Goal: Task Accomplishment & Management: Use online tool/utility

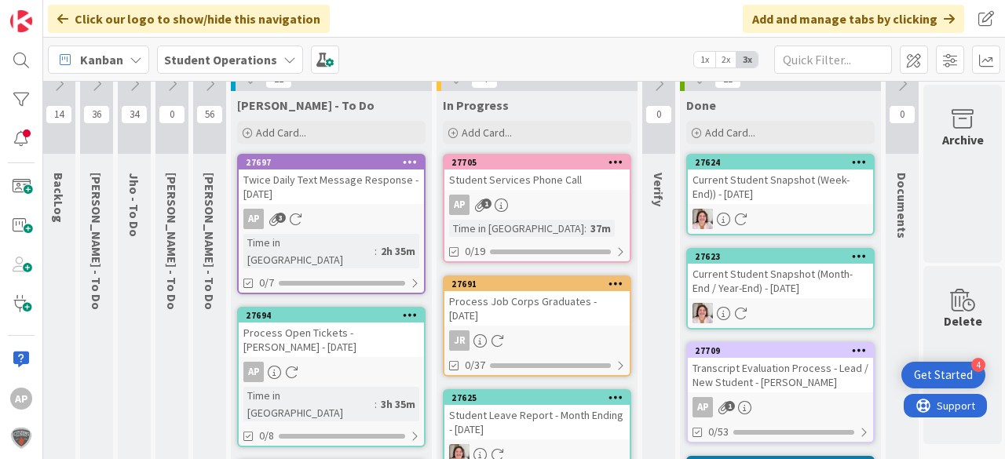
scroll to position [22, 46]
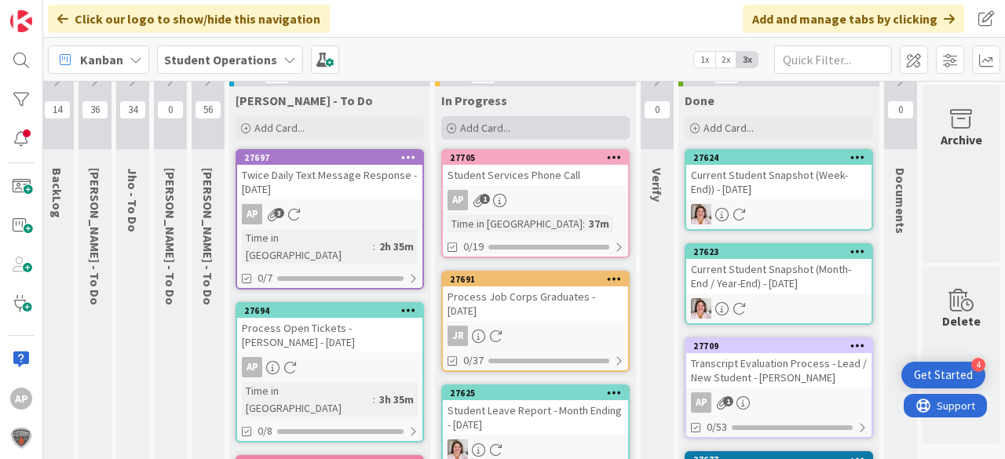
click at [462, 128] on span "Add Card..." at bounding box center [485, 128] width 50 height 14
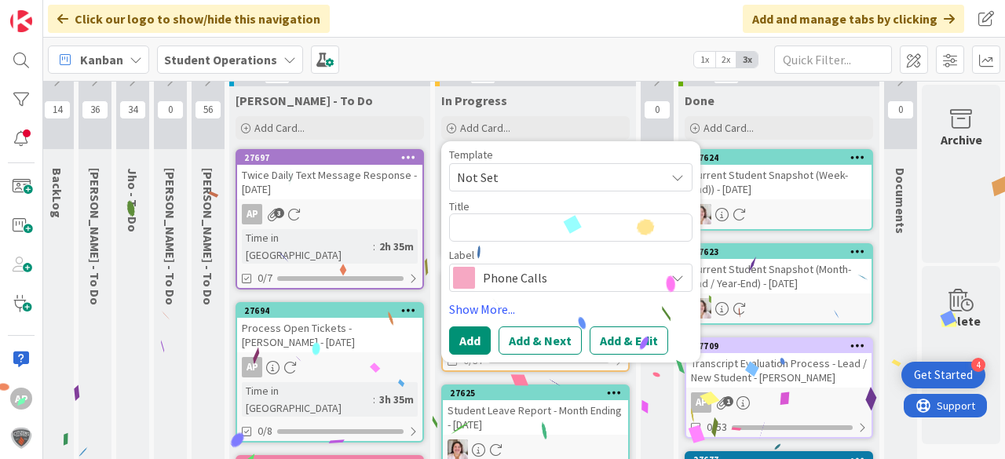
click at [557, 180] on span "Not Set" at bounding box center [555, 177] width 196 height 20
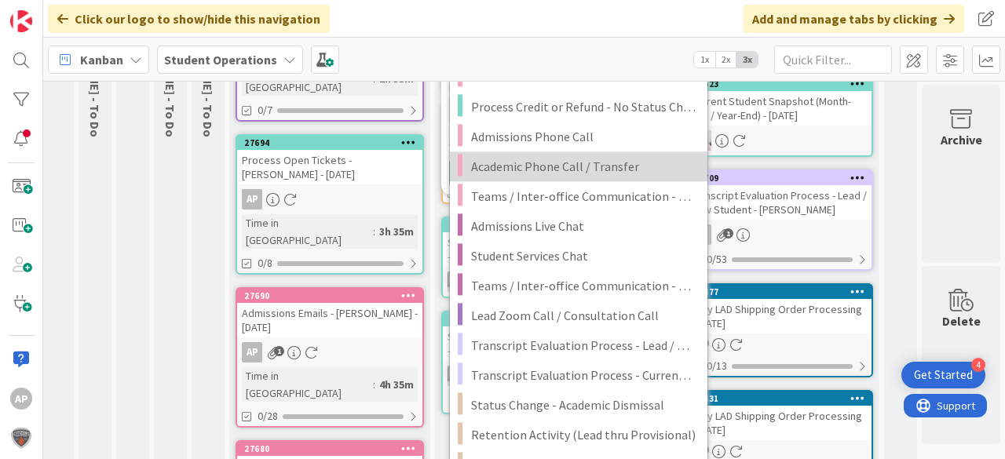
scroll to position [210, 46]
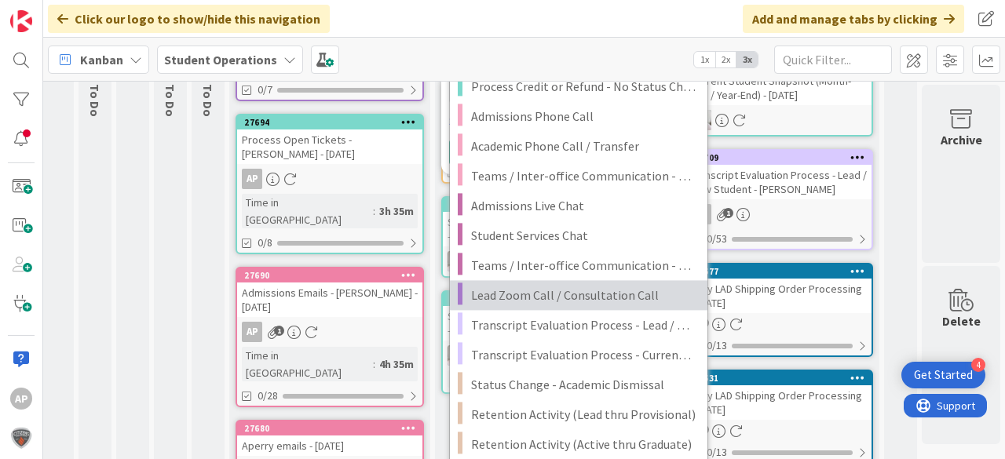
click at [625, 292] on span "Lead Zoom Call / Consultation Call" at bounding box center [583, 295] width 225 height 20
type textarea "x"
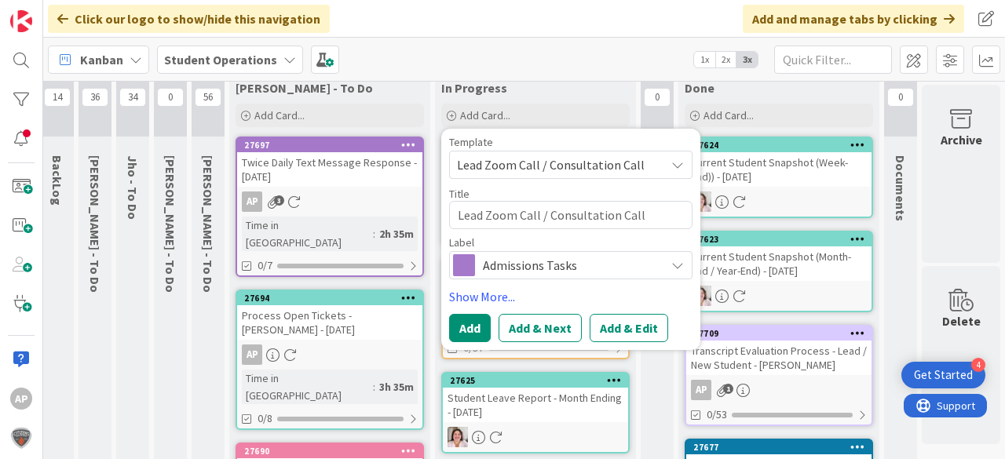
scroll to position [22, 46]
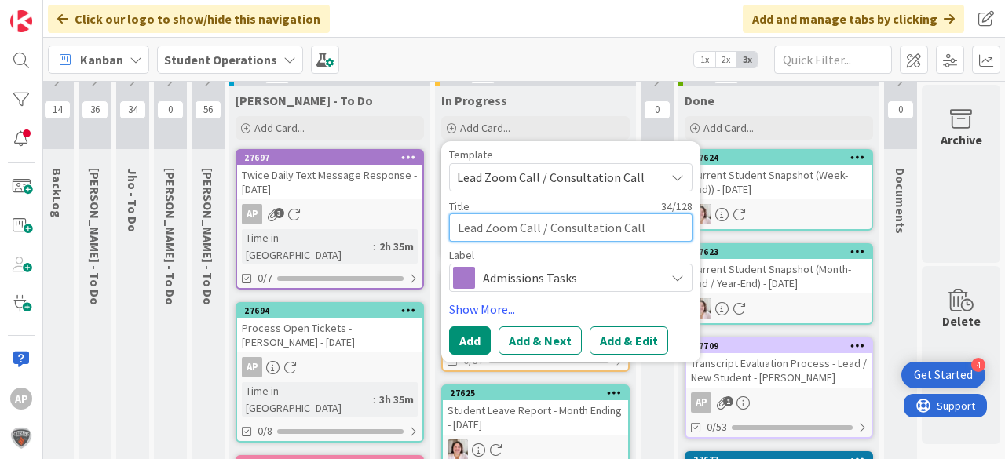
click at [656, 232] on textarea "Lead Zoom Call / Consultation Call" at bounding box center [570, 228] width 243 height 28
type textarea "Lead Zoom Call / Consultation Call"
type textarea "x"
type textarea "Lead Zoom Call / Consultation Call -"
type textarea "x"
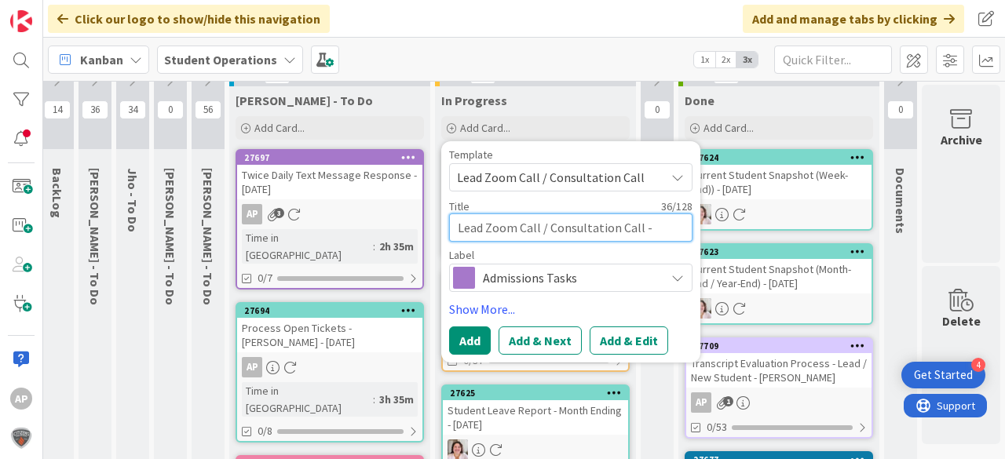
type textarea "Lead Zoom Call / Consultation Call -"
type textarea "x"
type textarea "Lead Zoom Call / Consultation Call - T"
type textarea "x"
type textarea "Lead Zoom Call / Consultation Call - Ta"
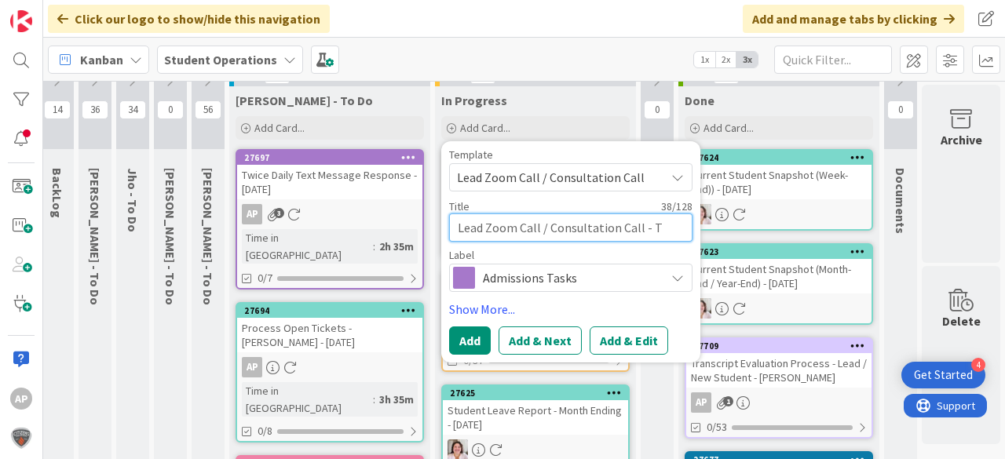
type textarea "x"
type textarea "Lead Zoom Call / Consultation Call - Tar"
type textarea "x"
type textarea "Lead Zoom Call / Consultation Call - [GEOGRAPHIC_DATA]"
type textarea "x"
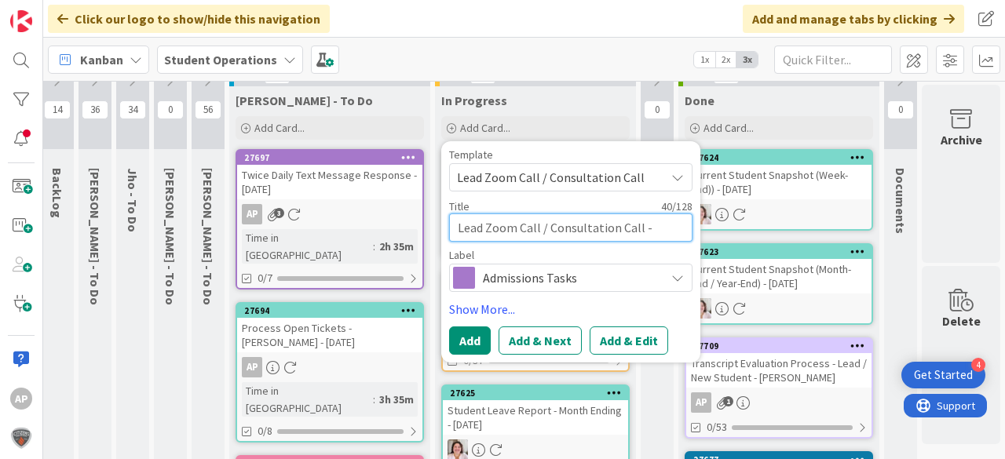
type textarea "Lead Zoom Call / Consultation Call - [GEOGRAPHIC_DATA]"
type textarea "x"
type textarea "Lead Zoom Call / Consultation Call - [PERSON_NAME]"
type textarea "x"
type textarea "Lead Zoom Call / Consultation Call - [PERSON_NAME]"
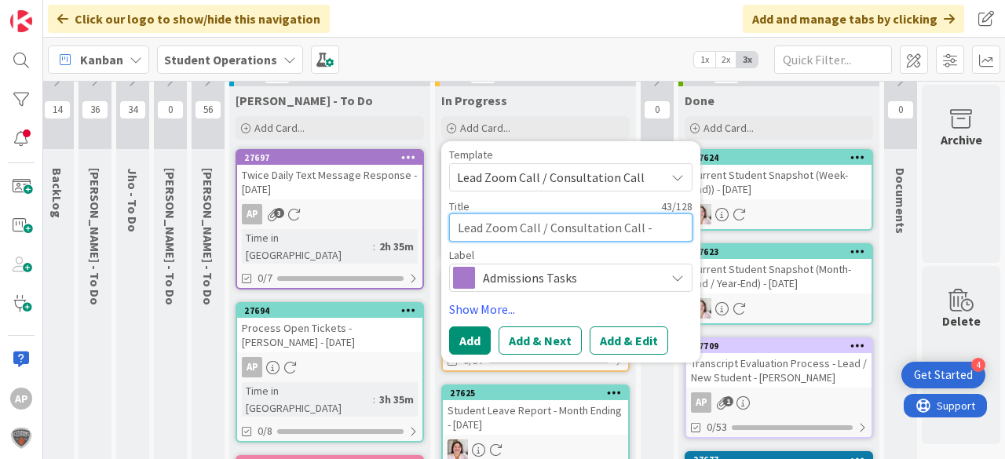
type textarea "x"
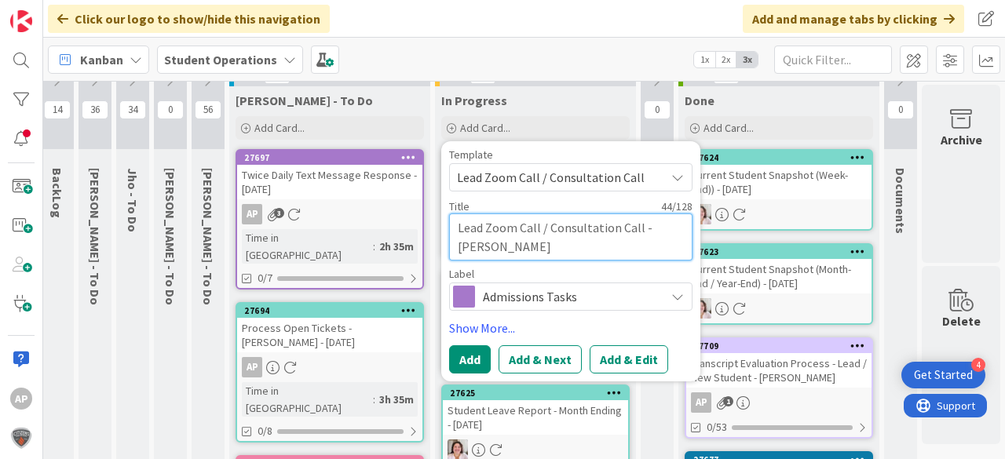
type textarea "Lead Zoom Call / Consultation Call - [PERSON_NAME]"
type textarea "x"
type textarea "Lead Zoom Call / Consultation Call - [PERSON_NAME]"
type textarea "x"
type textarea "Lead Zoom Call / Consultation Call - [PERSON_NAME]"
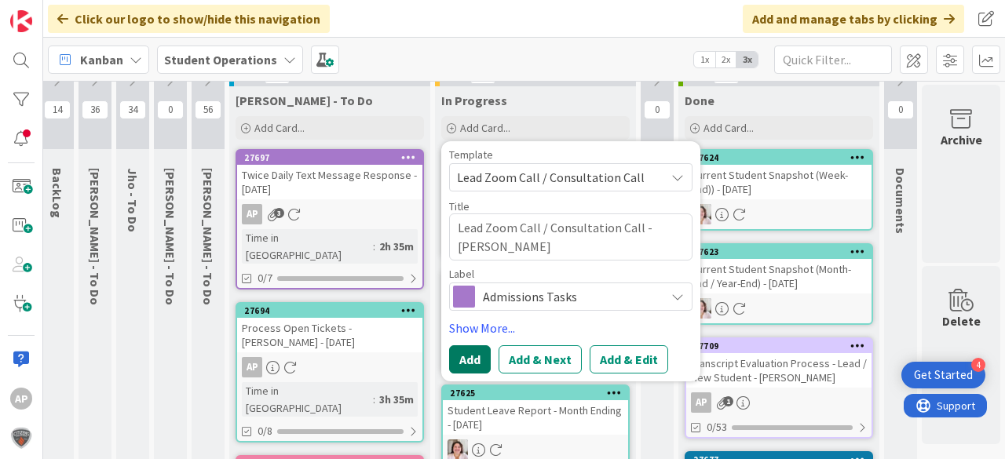
click at [465, 352] on button "Add" at bounding box center [470, 359] width 42 height 28
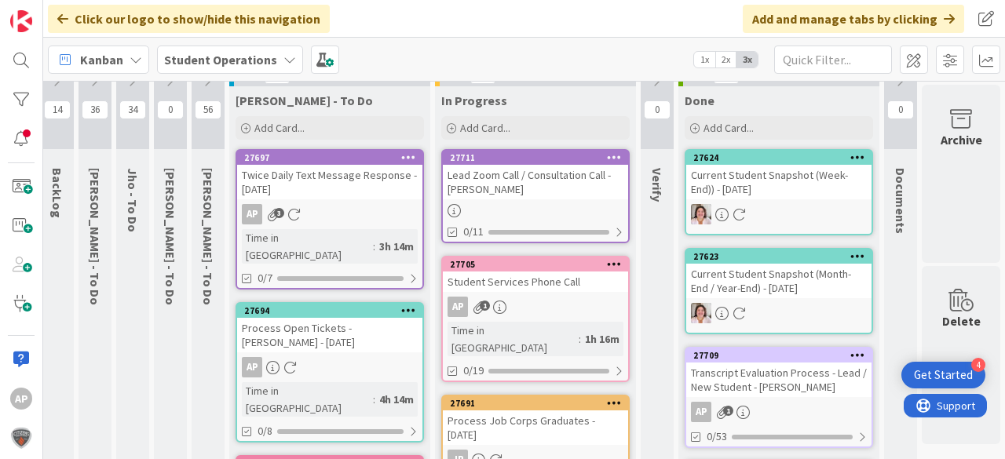
click at [549, 185] on div "Lead Zoom Call / Consultation Call - [PERSON_NAME]" at bounding box center [535, 182] width 185 height 35
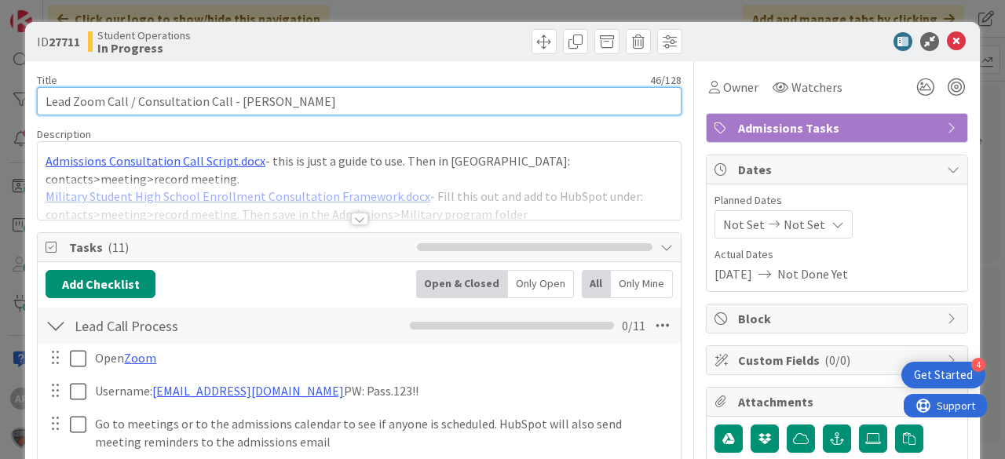
click at [455, 98] on input "Lead Zoom Call / Consultation Call - [PERSON_NAME]" at bounding box center [359, 101] width 644 height 28
type input "Lead Zoom Call / Consultation Call - [PERSON_NAME] 10 min"
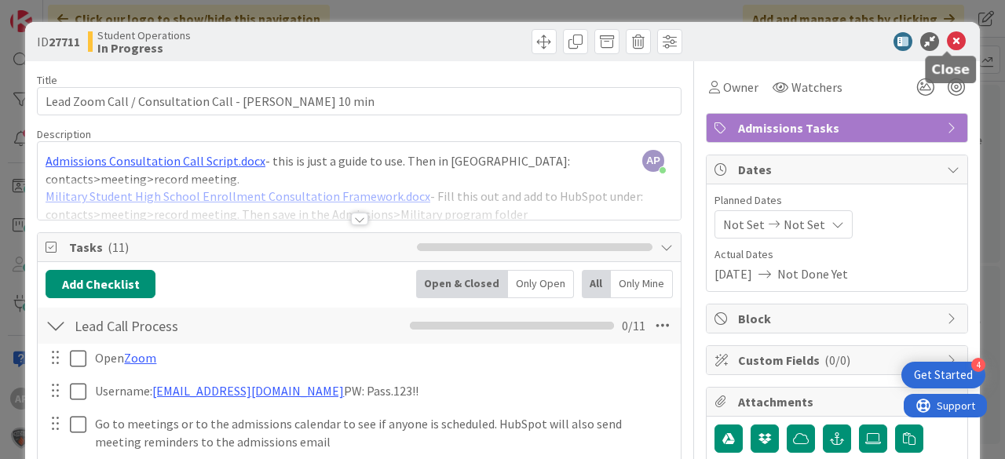
click at [947, 37] on icon at bounding box center [956, 41] width 19 height 19
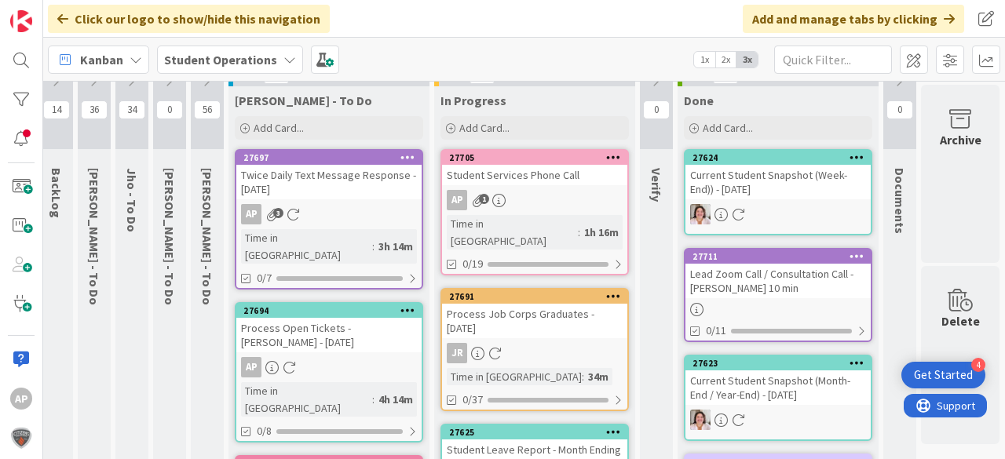
click at [754, 286] on div "Lead Zoom Call / Consultation Call - [PERSON_NAME] 10 min" at bounding box center [777, 281] width 185 height 35
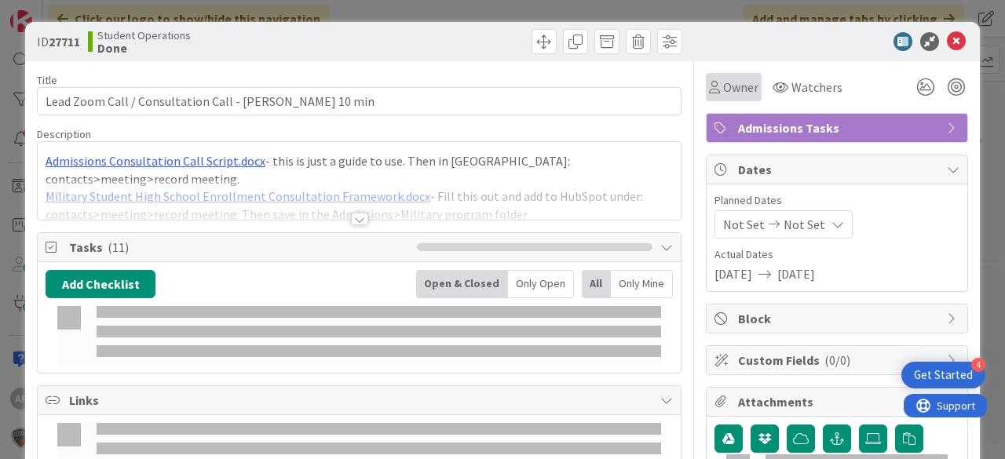
click at [729, 92] on span "Owner" at bounding box center [740, 87] width 35 height 19
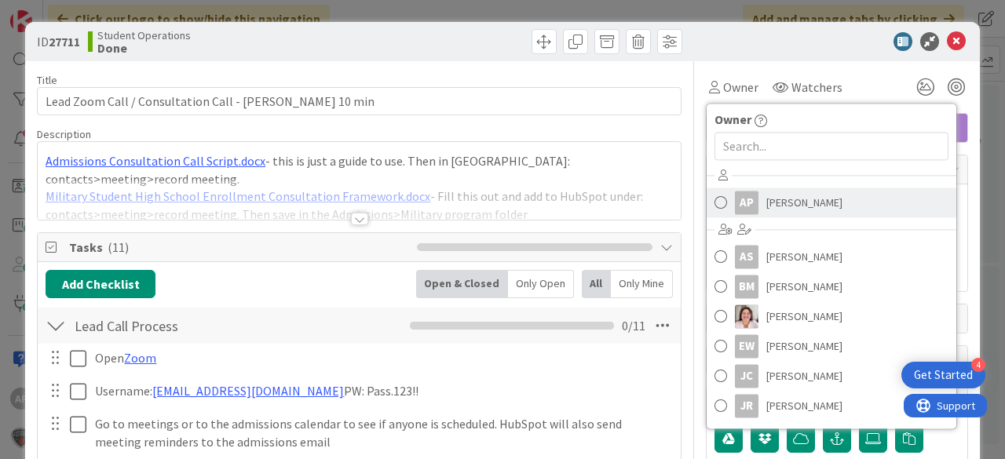
click at [791, 199] on span "[PERSON_NAME]" at bounding box center [804, 203] width 76 height 24
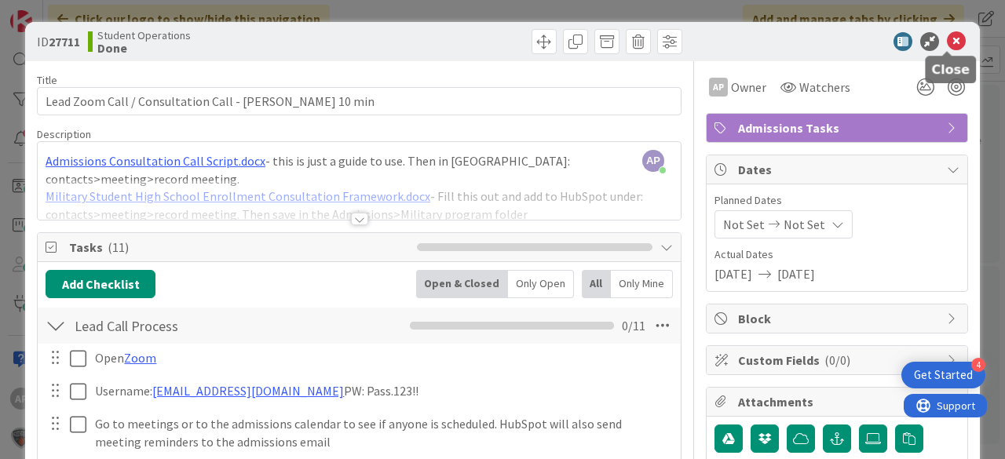
click at [948, 39] on icon at bounding box center [956, 41] width 19 height 19
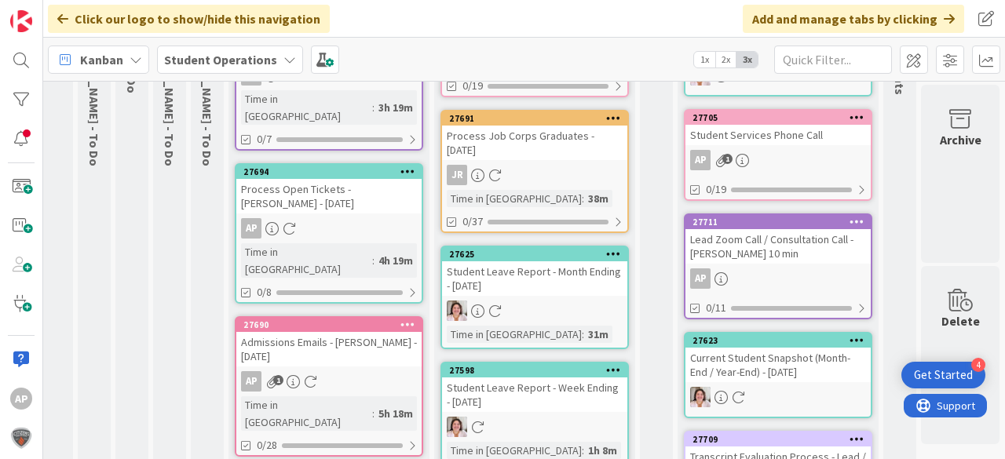
scroll to position [19, 47]
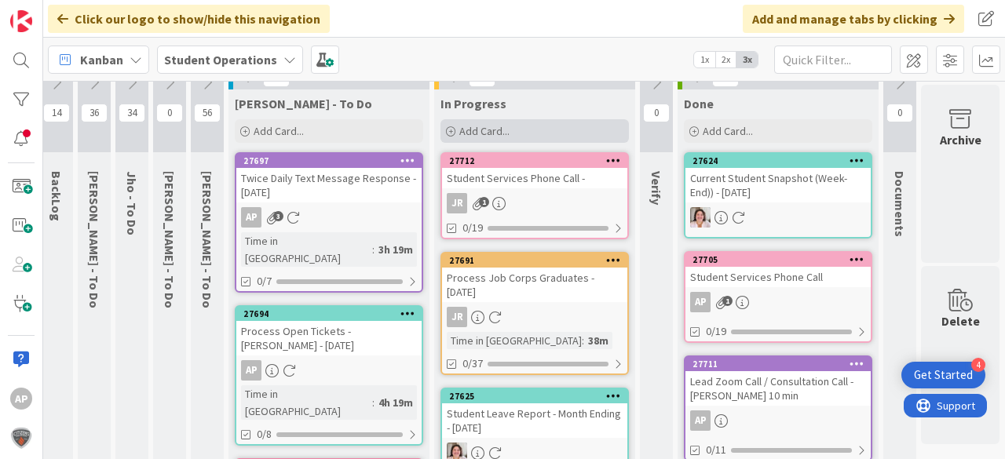
click at [487, 128] on span "Add Card..." at bounding box center [484, 131] width 50 height 14
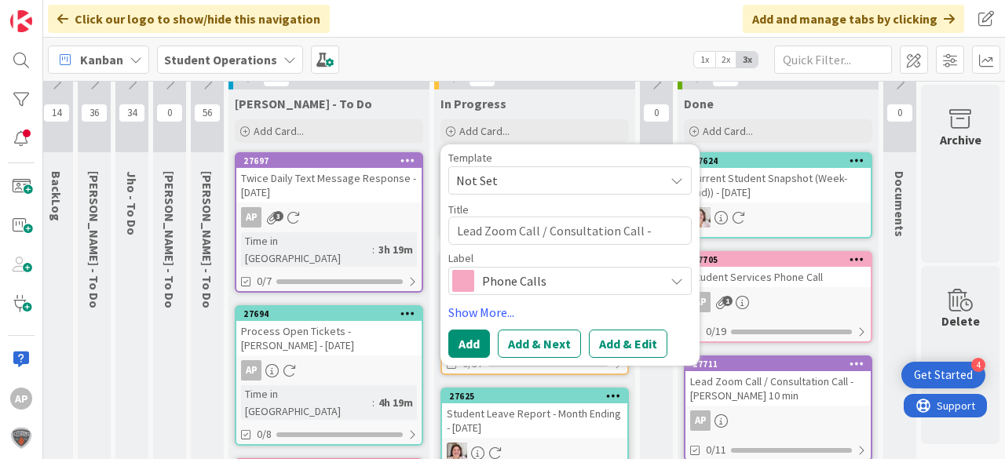
click at [520, 178] on span "Not Set" at bounding box center [554, 180] width 196 height 20
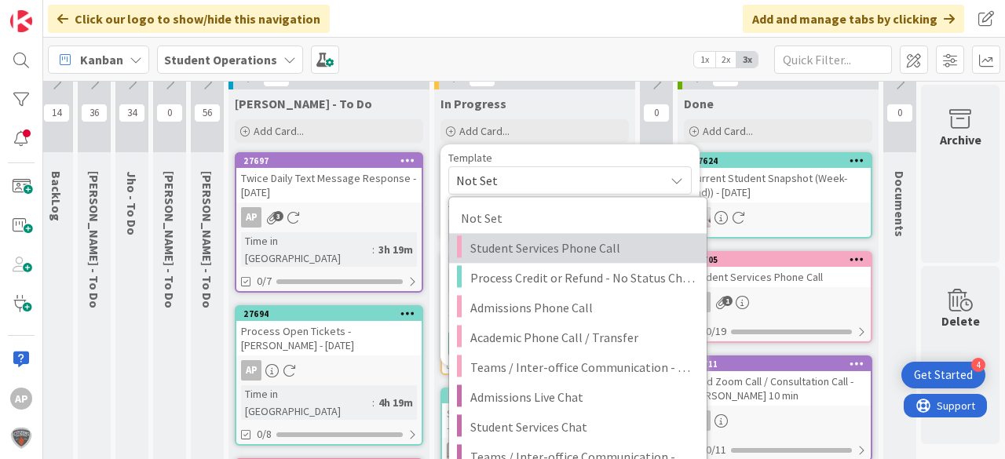
click at [549, 250] on span "Student Services Phone Call" at bounding box center [582, 248] width 225 height 20
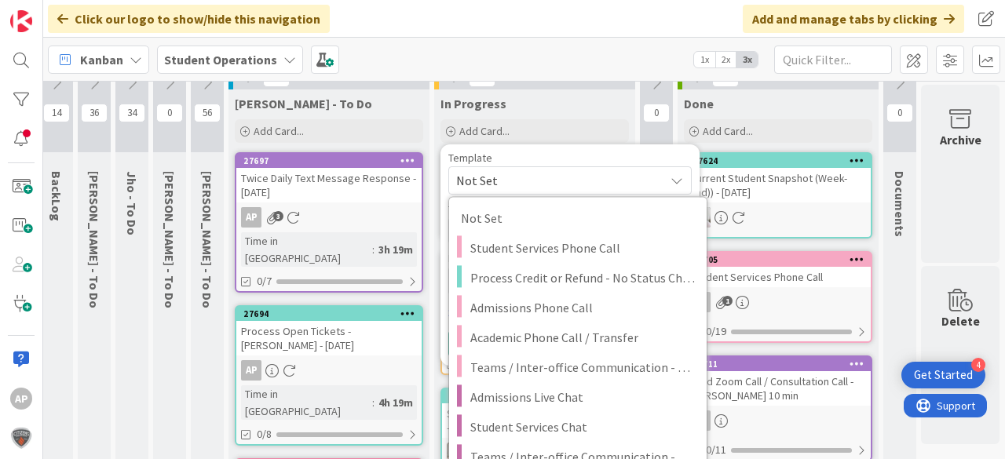
type textarea "x"
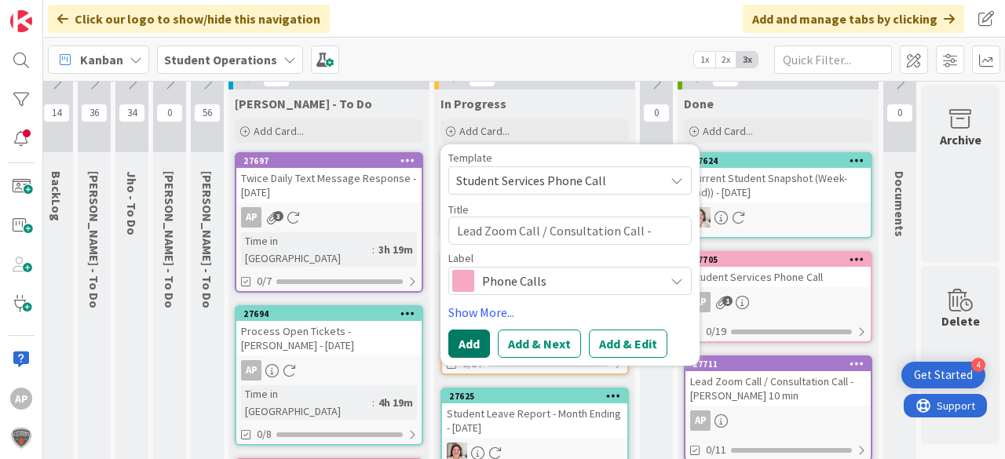
click at [478, 338] on button "Add" at bounding box center [469, 344] width 42 height 28
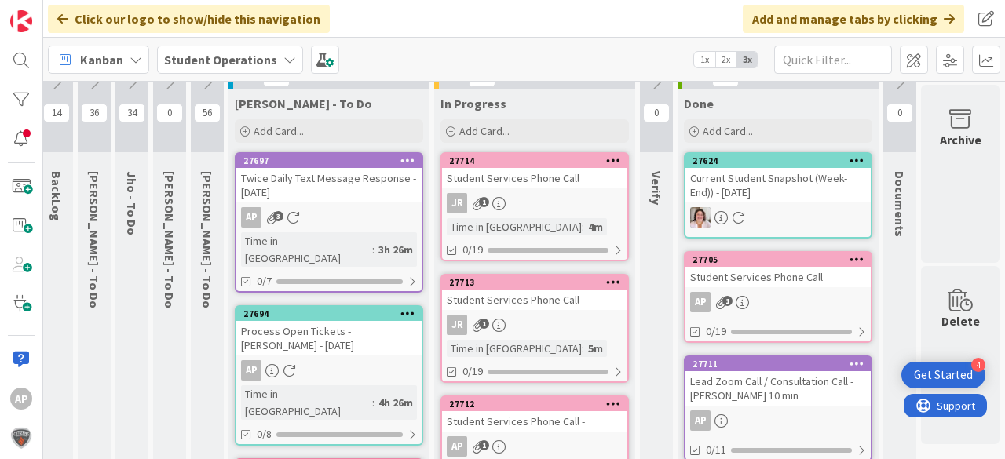
click at [532, 181] on div "Student Services Phone Call" at bounding box center [534, 178] width 185 height 20
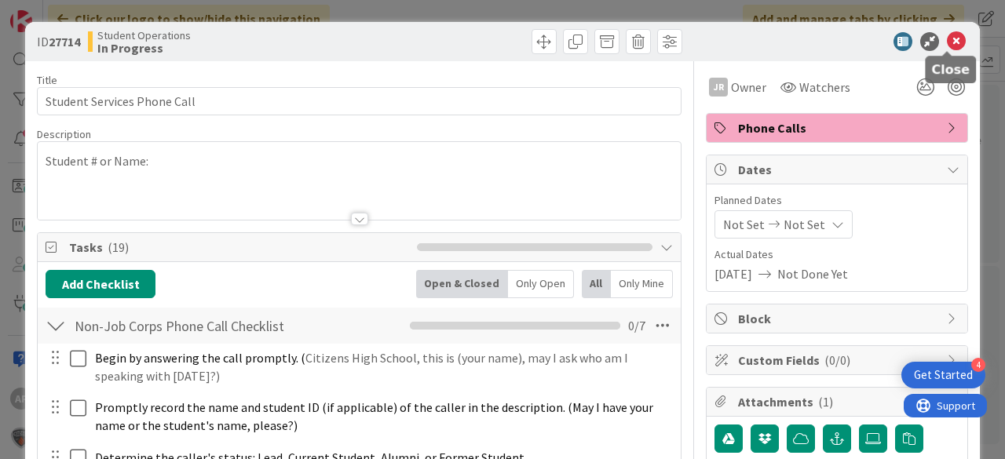
click at [947, 41] on icon at bounding box center [956, 41] width 19 height 19
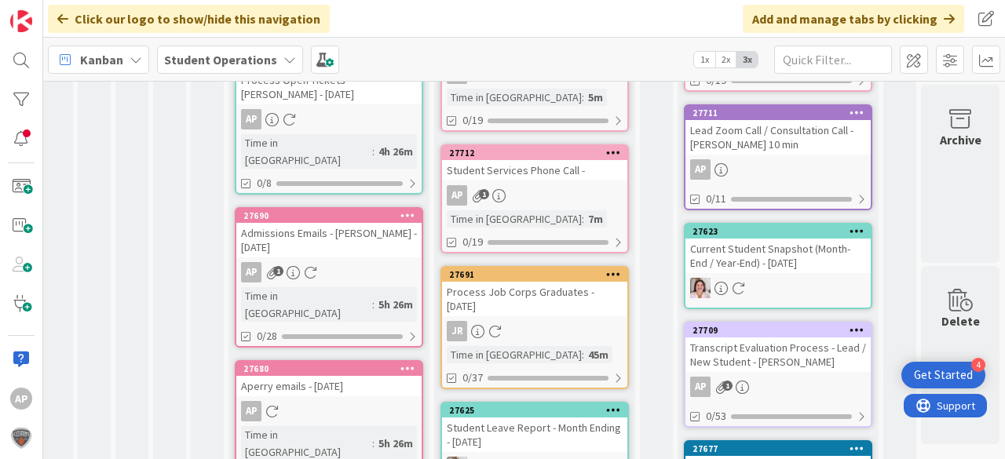
click at [537, 181] on link "27712 Student Services Phone Call - AP 1 Time in [GEOGRAPHIC_DATA] : 7m 0/19" at bounding box center [534, 198] width 188 height 109
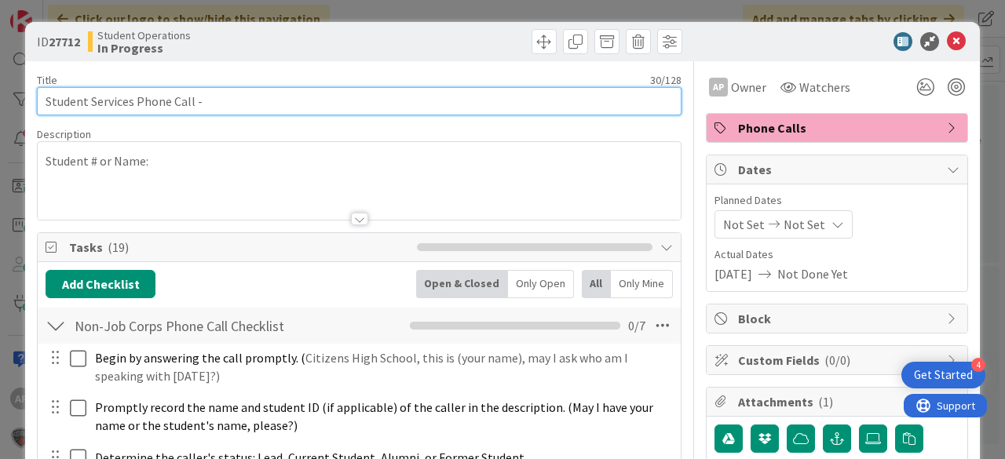
click at [292, 102] on input "Student Services Phone Call -" at bounding box center [359, 101] width 644 height 28
type input "Student Services Phone Call - [PERSON_NAME]"
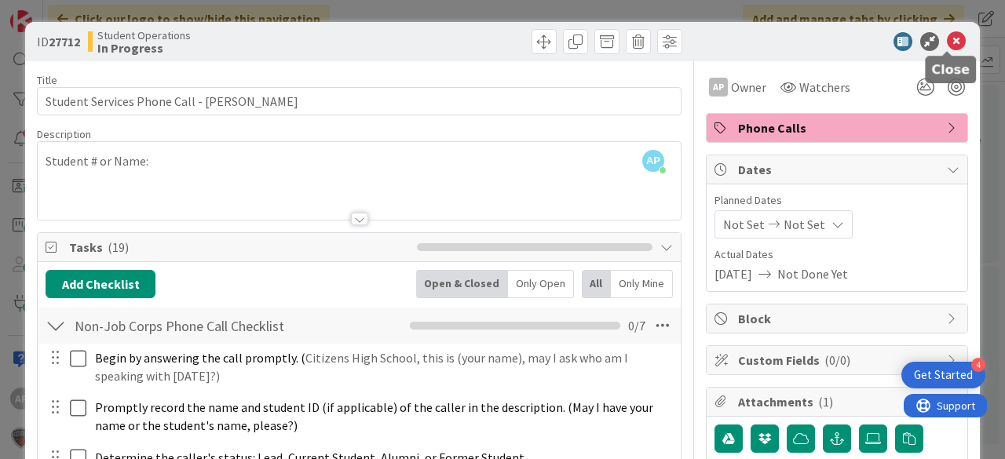
click at [951, 39] on icon at bounding box center [956, 41] width 19 height 19
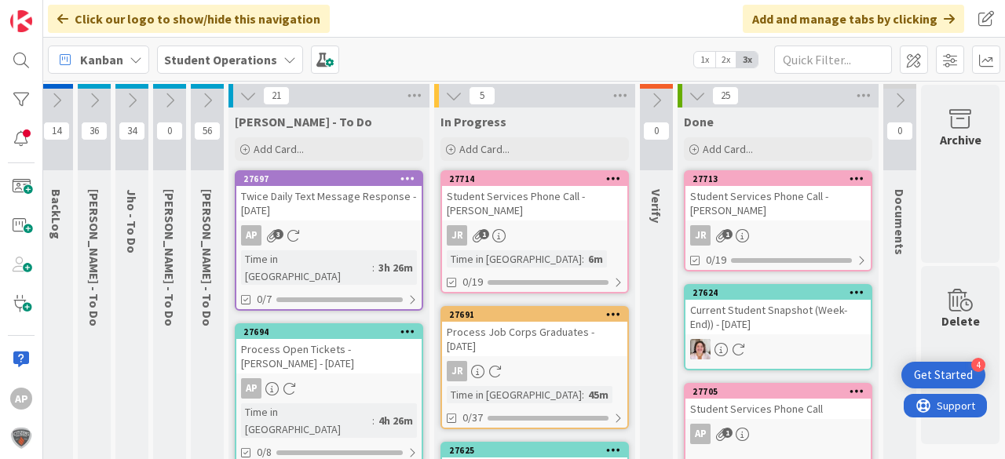
scroll to position [0, 47]
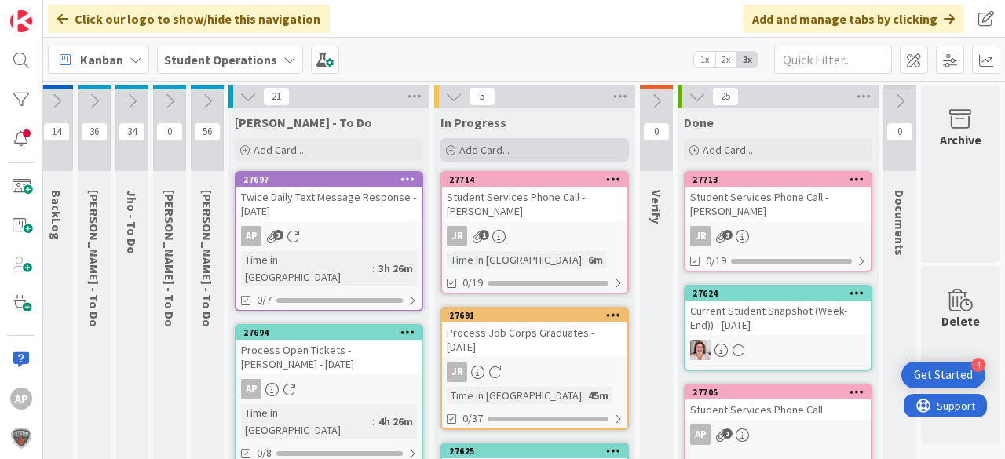
click at [480, 148] on span "Add Card..." at bounding box center [484, 150] width 50 height 14
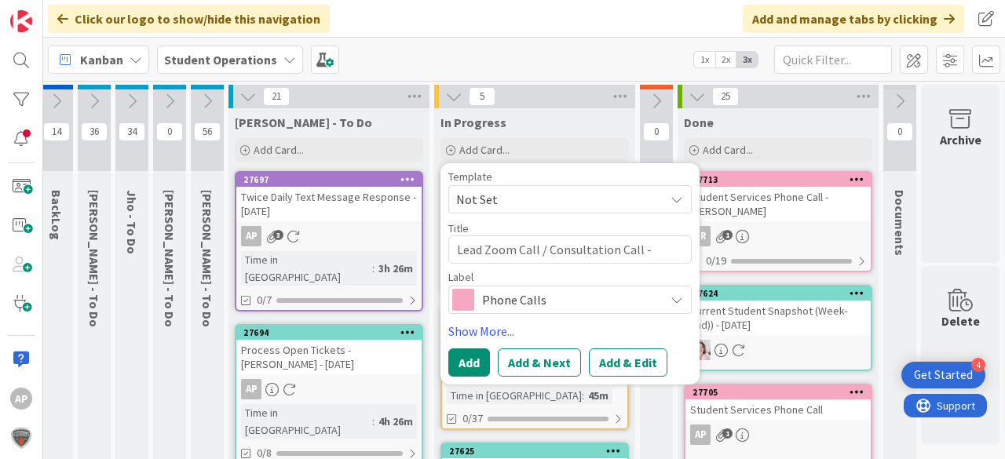
click at [546, 191] on span "Not Set" at bounding box center [554, 199] width 196 height 20
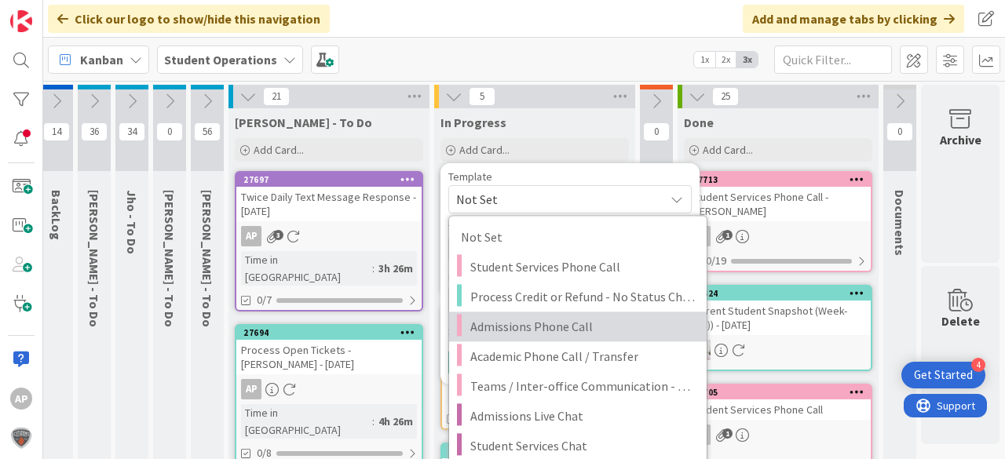
click at [581, 328] on span "Admissions Phone Call" at bounding box center [582, 326] width 225 height 20
type textarea "x"
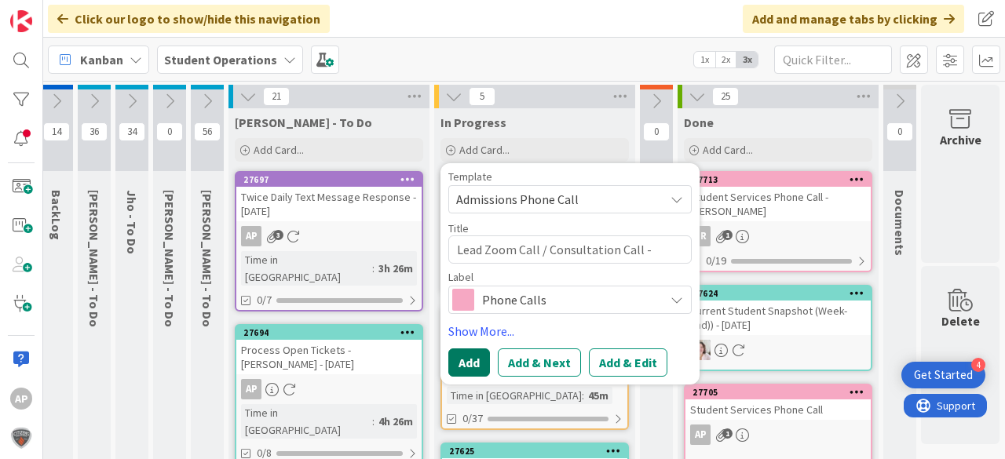
click at [468, 361] on button "Add" at bounding box center [469, 363] width 42 height 28
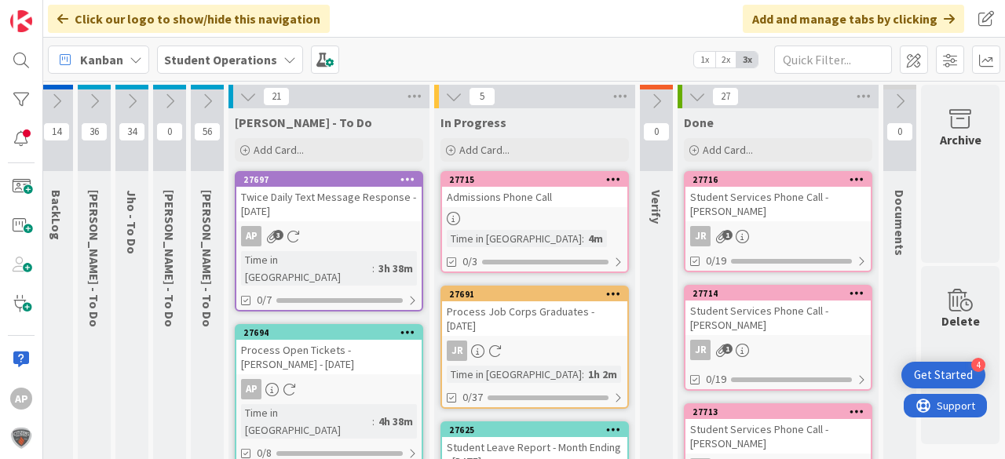
click at [537, 206] on div "Admissions Phone Call" at bounding box center [534, 197] width 185 height 20
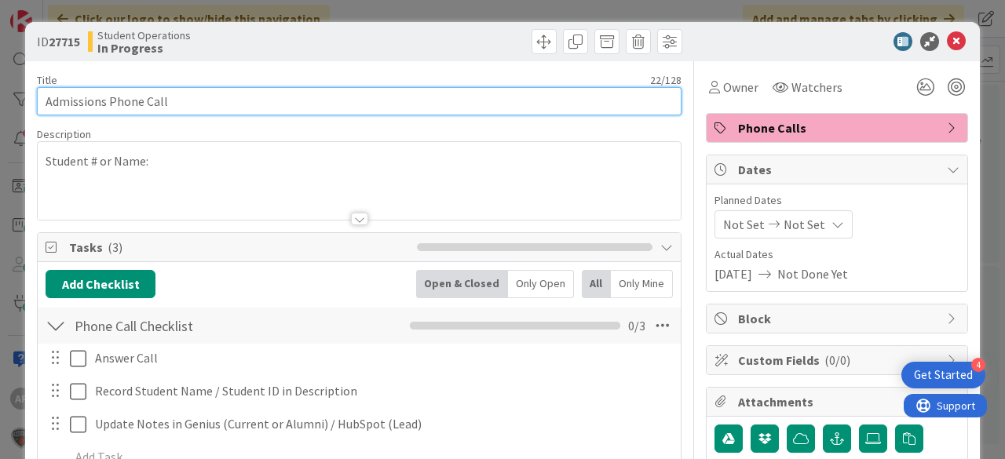
click at [264, 97] on input "Admissions Phone Call" at bounding box center [359, 101] width 644 height 28
type input "Admissions Phone Call - [PERSON_NAME][GEOGRAPHIC_DATA]"
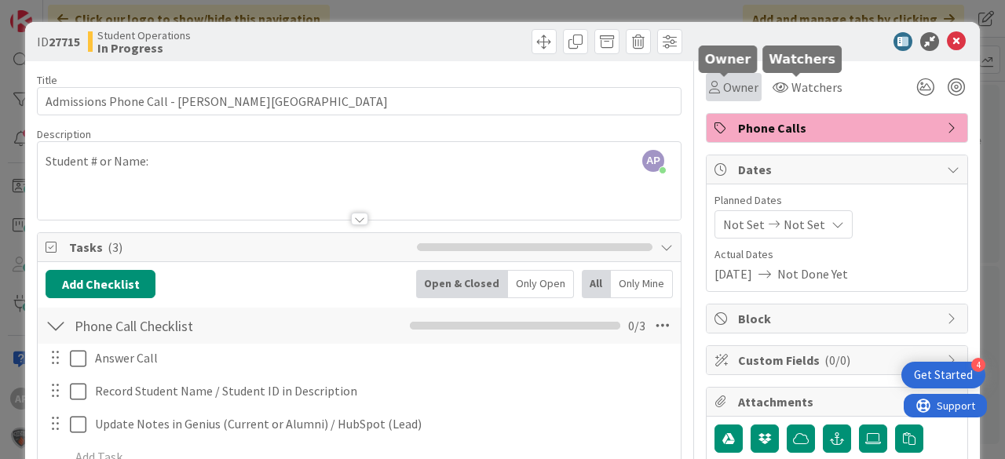
click at [728, 89] on span "Owner" at bounding box center [740, 87] width 35 height 19
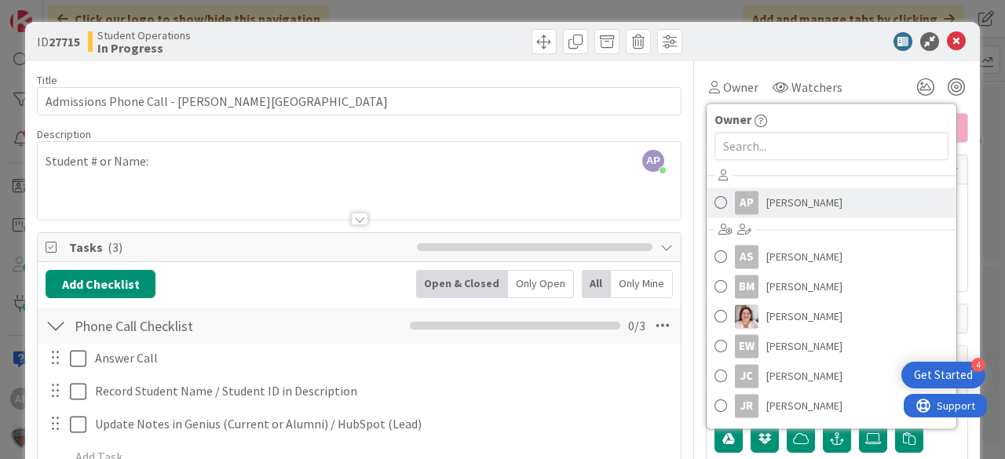
click at [801, 207] on span "[PERSON_NAME]" at bounding box center [804, 203] width 76 height 24
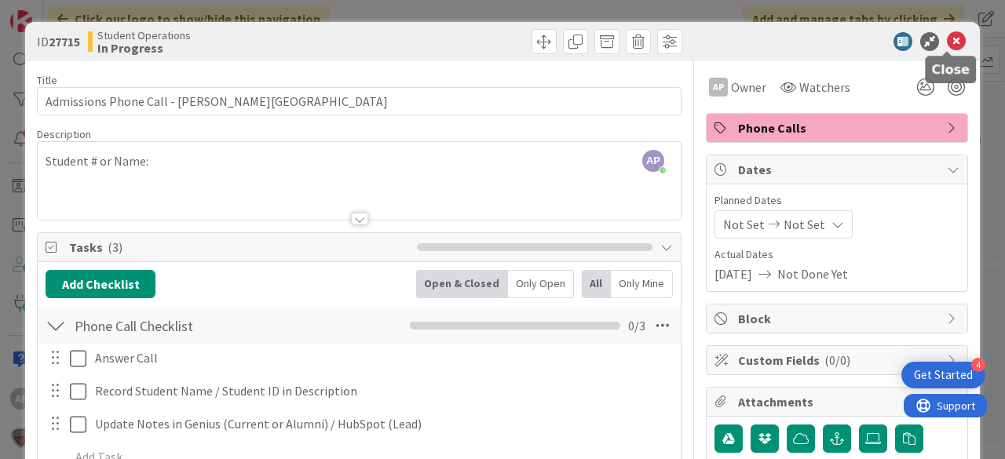
click at [952, 39] on icon at bounding box center [956, 41] width 19 height 19
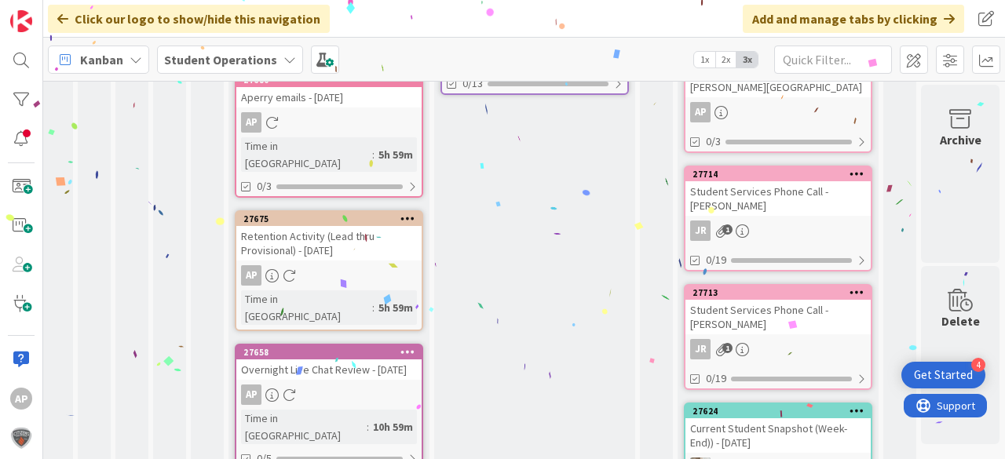
scroll to position [354, 56]
